Goal: Find contact information: Find contact information

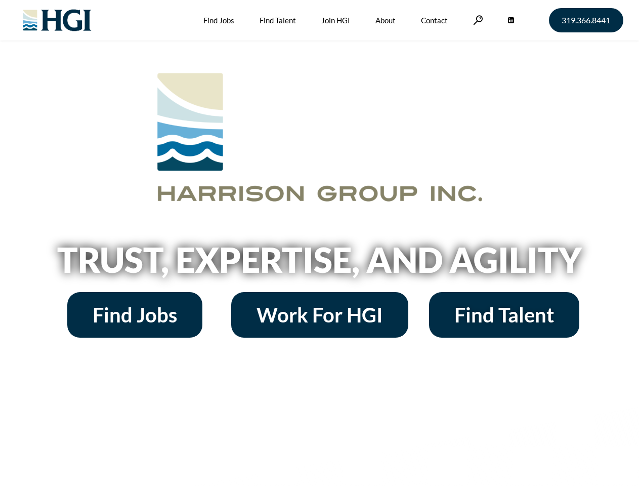
click at [319, 243] on h2 "Trust, Expertise, and Agility" at bounding box center [319, 259] width 577 height 34
click at [476, 20] on link at bounding box center [478, 20] width 10 height 10
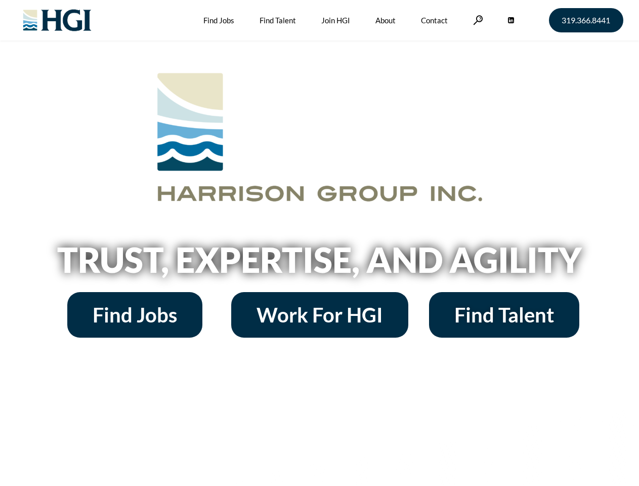
click at [319, 243] on h2 "Trust, Expertise, and Agility" at bounding box center [319, 259] width 577 height 34
click at [476, 20] on link at bounding box center [478, 20] width 10 height 10
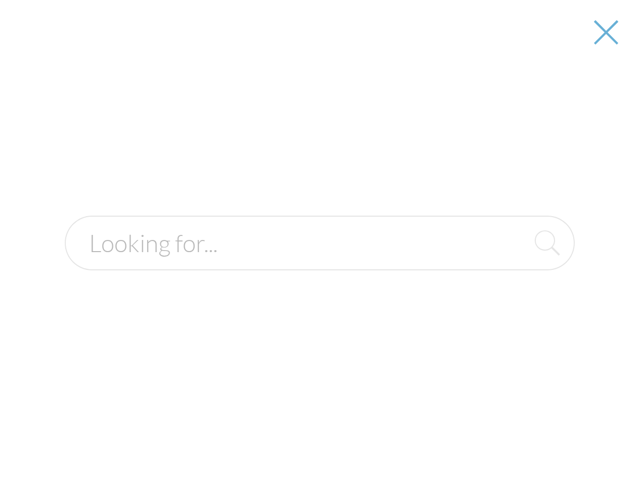
click at [319, 263] on h2 "Trust, Expertise, and Agility" at bounding box center [319, 259] width 577 height 34
